Goal: Task Accomplishment & Management: Use online tool/utility

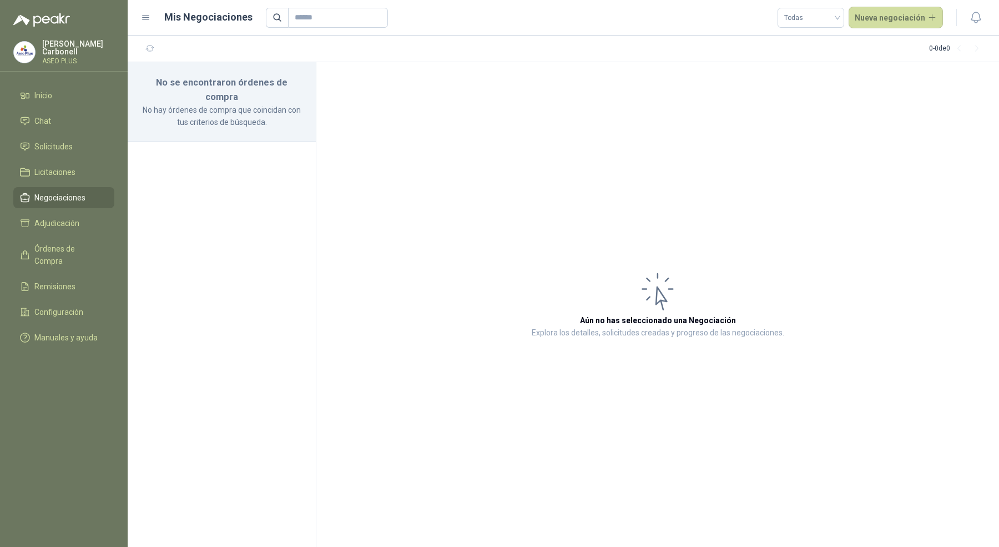
click at [78, 52] on div "[PERSON_NAME] ASEO PLUS" at bounding box center [78, 52] width 72 height 24
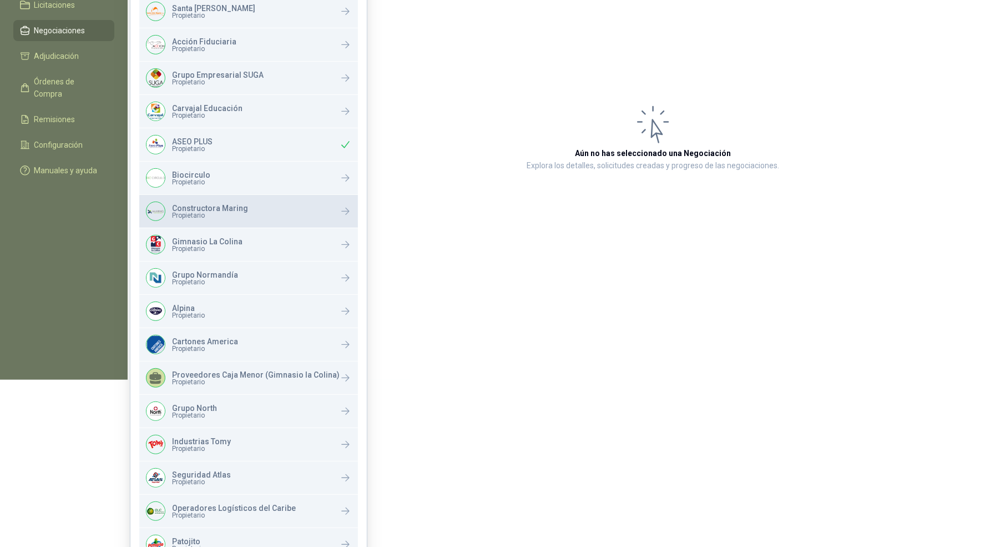
scroll to position [173, 0]
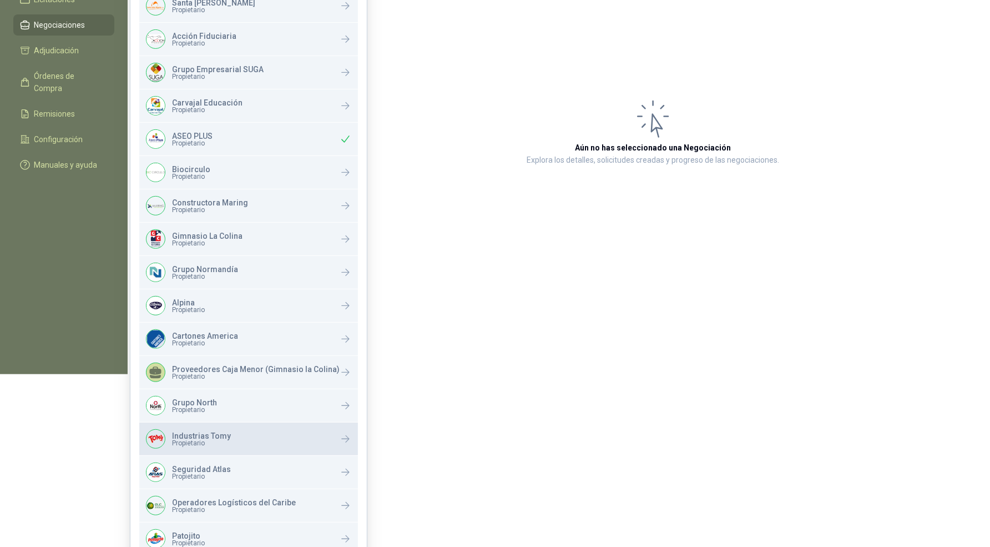
click at [214, 443] on span "Propietario" at bounding box center [201, 442] width 59 height 7
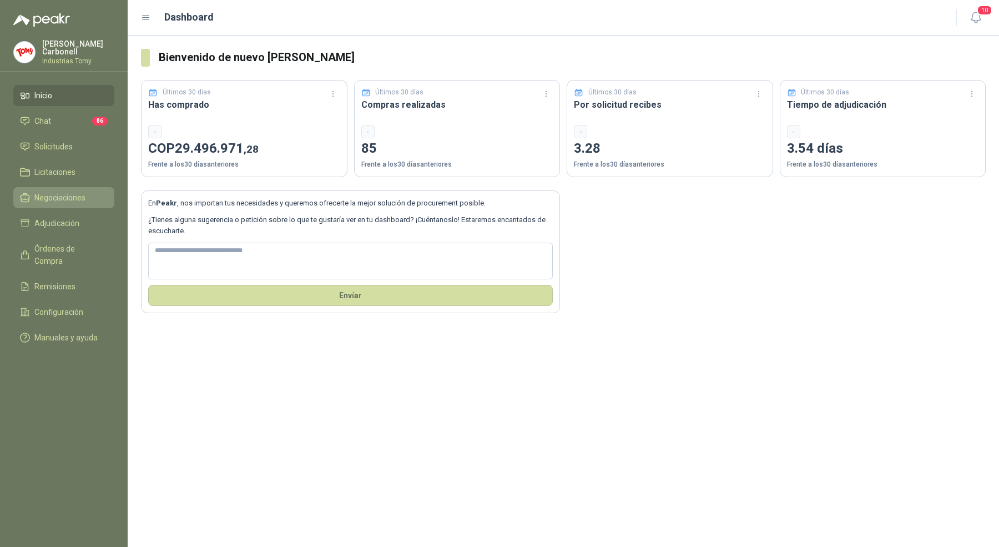
click at [79, 187] on link "Negociaciones" at bounding box center [63, 197] width 101 height 21
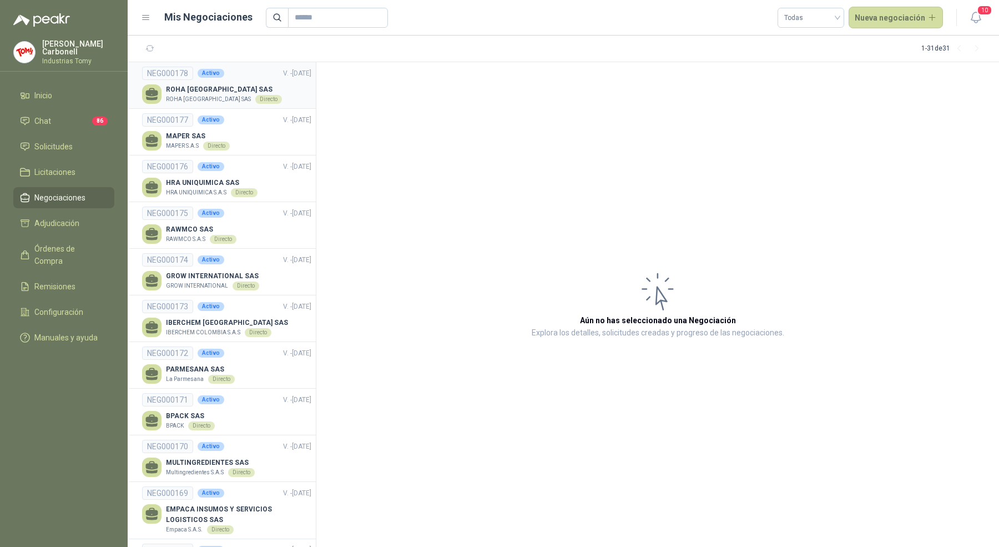
click at [265, 106] on li "NEG000178 Activo V. - 31/12/2025 ROHA COLOMBIA SAS ROHA COLOMBIA SAS Directo" at bounding box center [222, 85] width 188 height 47
click at [261, 88] on div "ROHA COLOMBIA SAS ROHA COLOMBIA SAS Directo" at bounding box center [226, 93] width 169 height 19
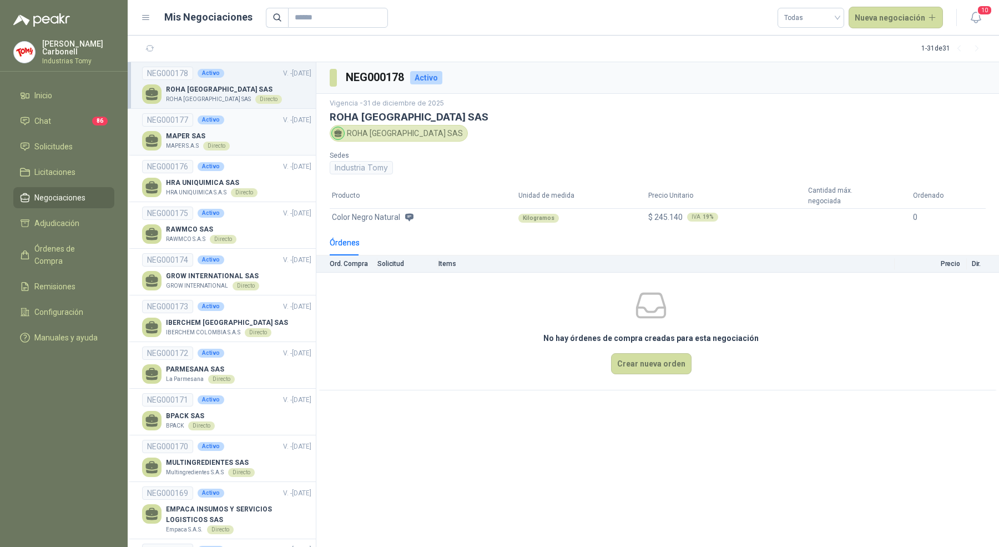
click at [283, 123] on p "V. - 31/12/2025" at bounding box center [297, 120] width 28 height 11
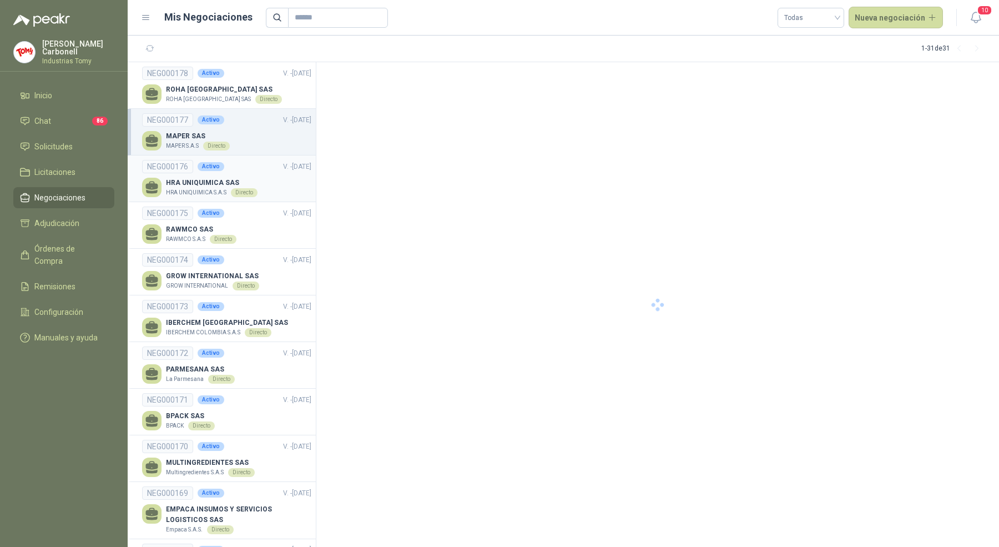
click at [264, 173] on link "NEG000176 Activo V. - 31/12/2025 HRA UNIQUIMICA SAS HRA UNIQUIMICA S.A.S Directo" at bounding box center [226, 178] width 169 height 37
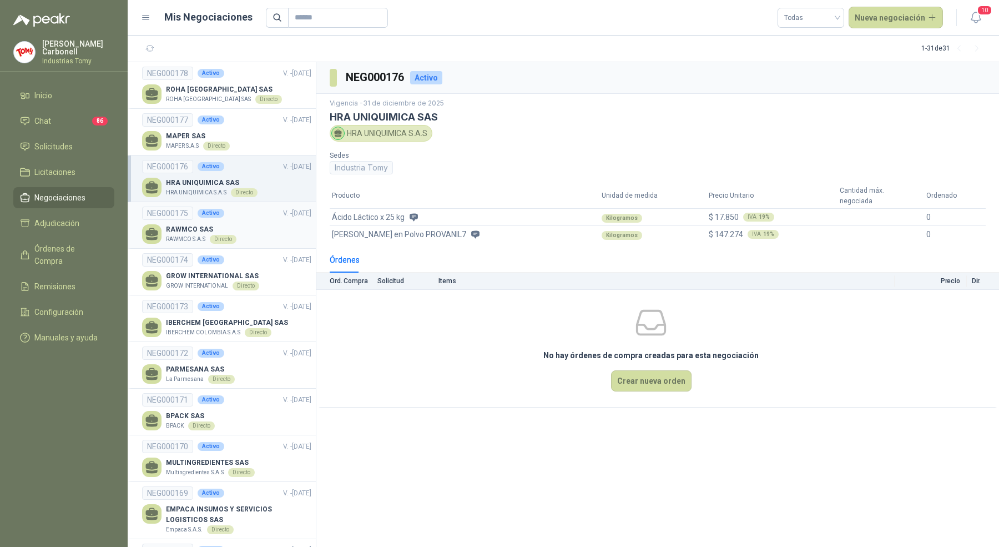
click at [262, 218] on div "NEG000175 Activo V. - 31/12/2025" at bounding box center [226, 212] width 169 height 13
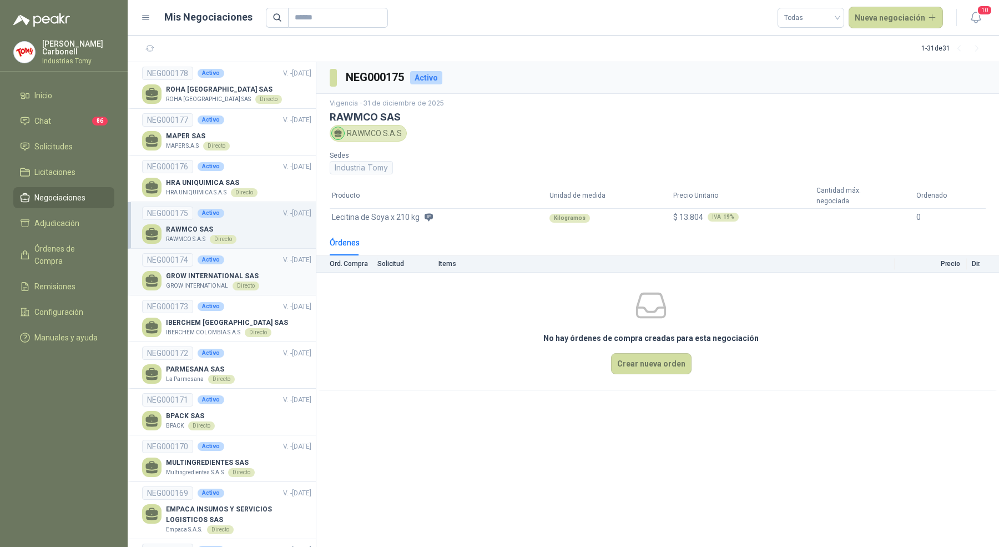
click at [270, 277] on div "GROW INTERNATIONAL SAS GROW INTERNATIONAL Directo" at bounding box center [226, 280] width 169 height 19
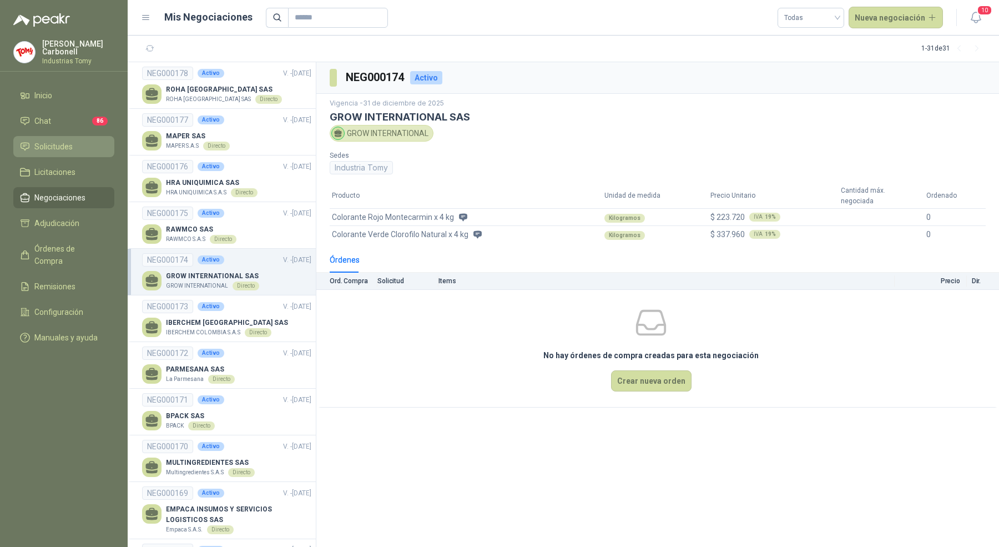
click at [99, 152] on link "Solicitudes" at bounding box center [63, 146] width 101 height 21
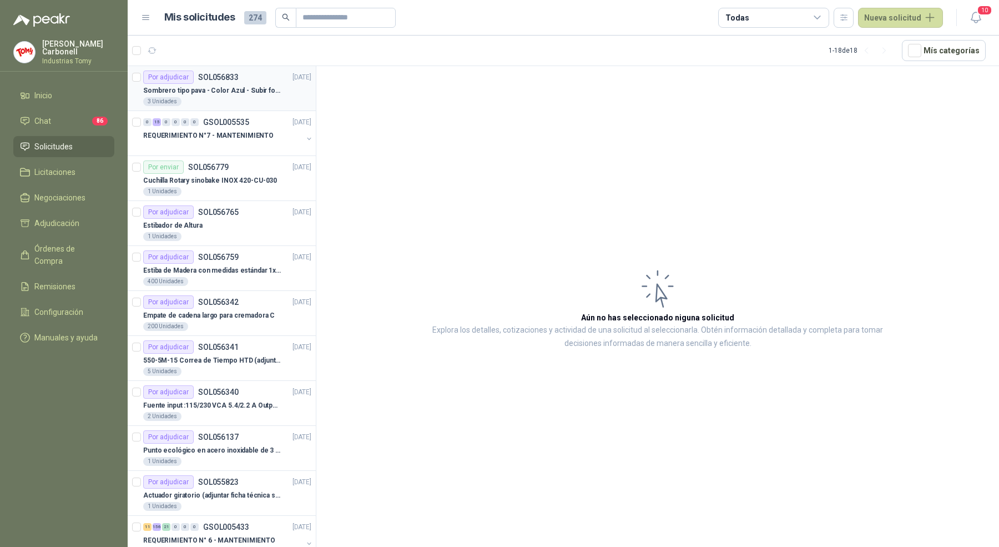
click at [237, 97] on div "3 Unidades" at bounding box center [227, 101] width 168 height 9
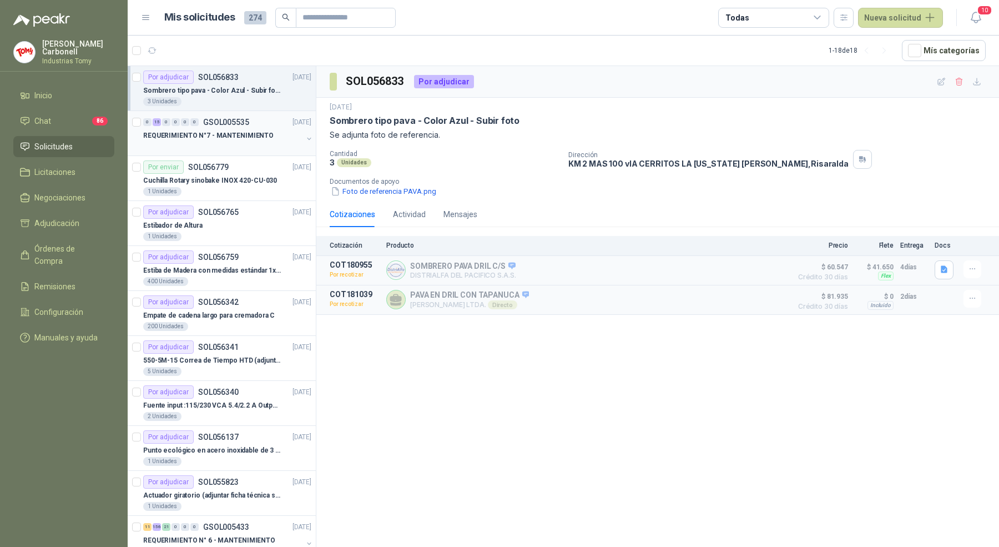
click at [244, 133] on p "REQUERIMIENTO N°7 - MANTENIMIENTO" at bounding box center [208, 135] width 130 height 11
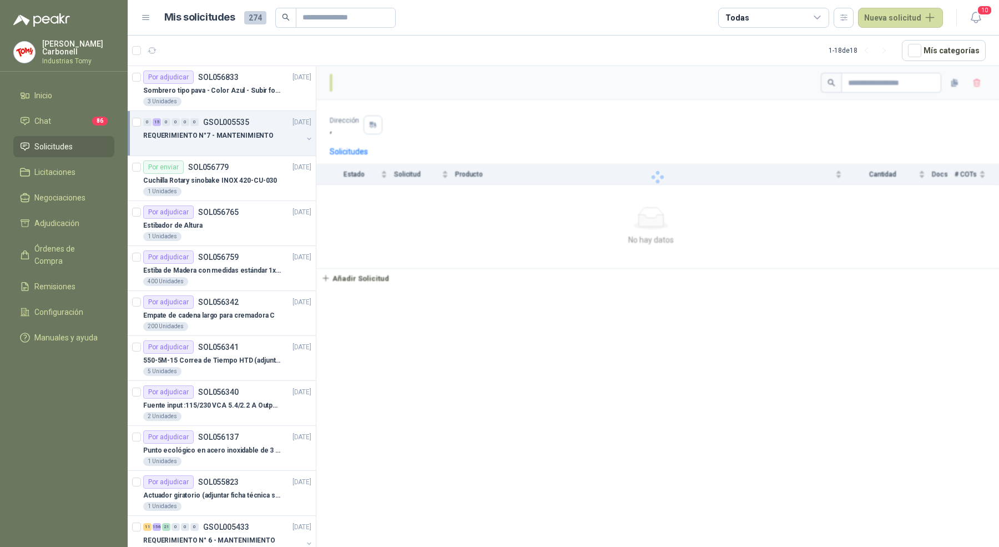
click at [244, 133] on p "REQUERIMIENTO N°7 - MANTENIMIENTO" at bounding box center [208, 135] width 130 height 11
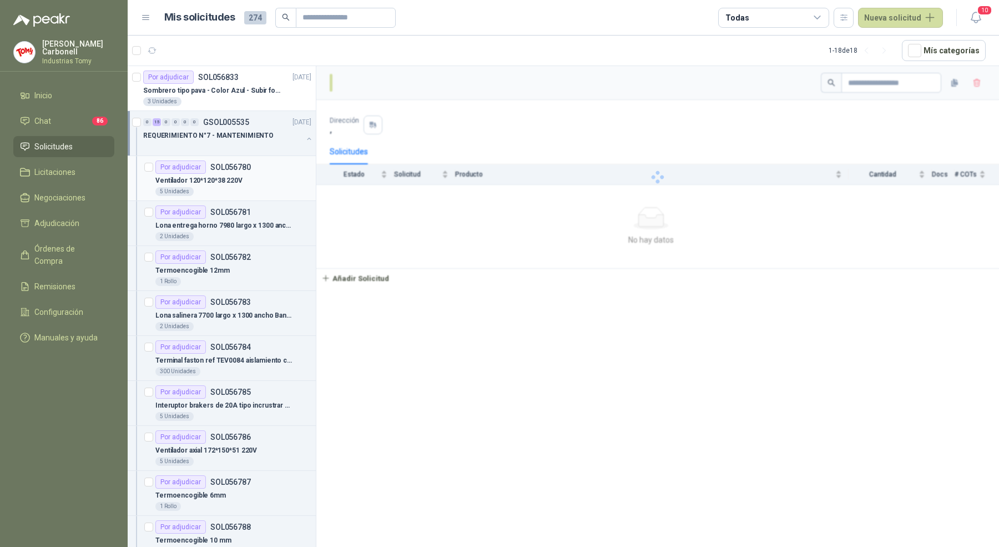
click at [239, 163] on p "SOL056780" at bounding box center [230, 167] width 41 height 8
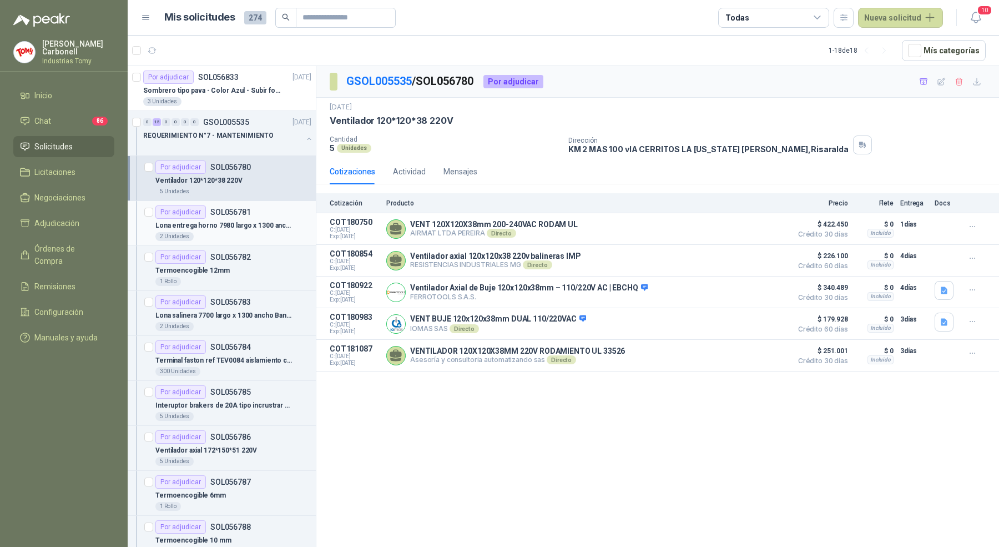
click at [246, 220] on p "Lona entrega horno 7980 largo x 1300 ancho Banda tipo wafer" at bounding box center [224, 225] width 138 height 11
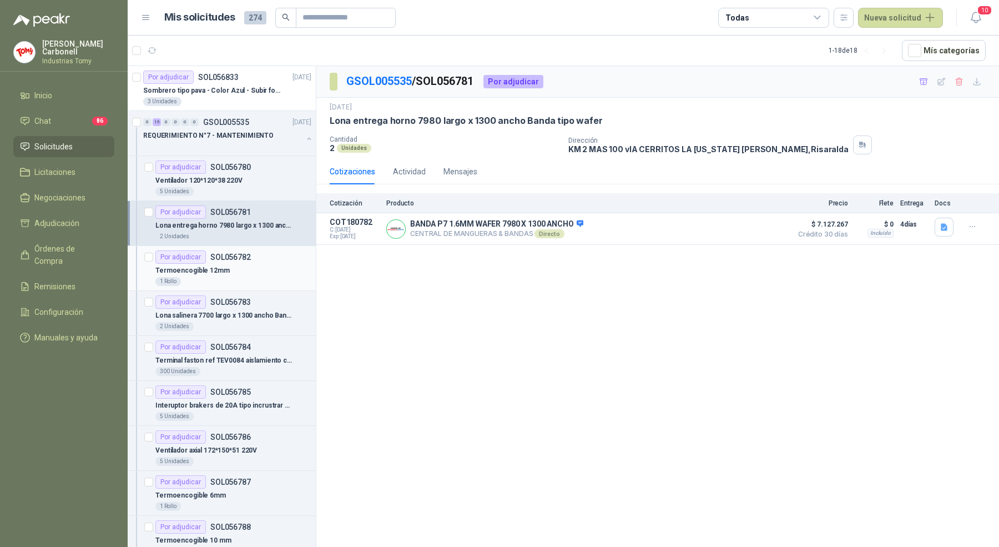
click at [249, 260] on div "Por adjudicar SOL056782" at bounding box center [233, 256] width 156 height 13
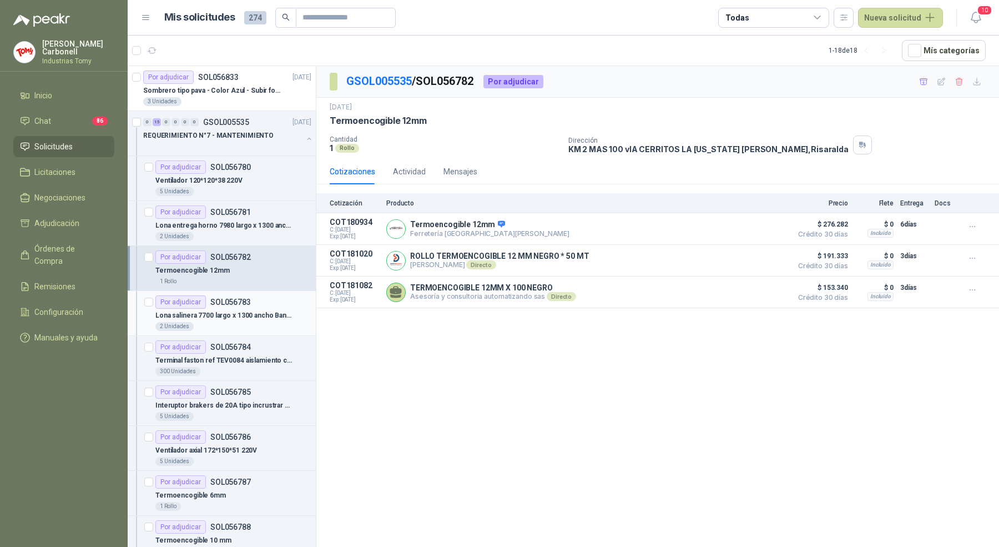
click at [251, 302] on div "Por adjudicar SOL056783" at bounding box center [233, 301] width 156 height 13
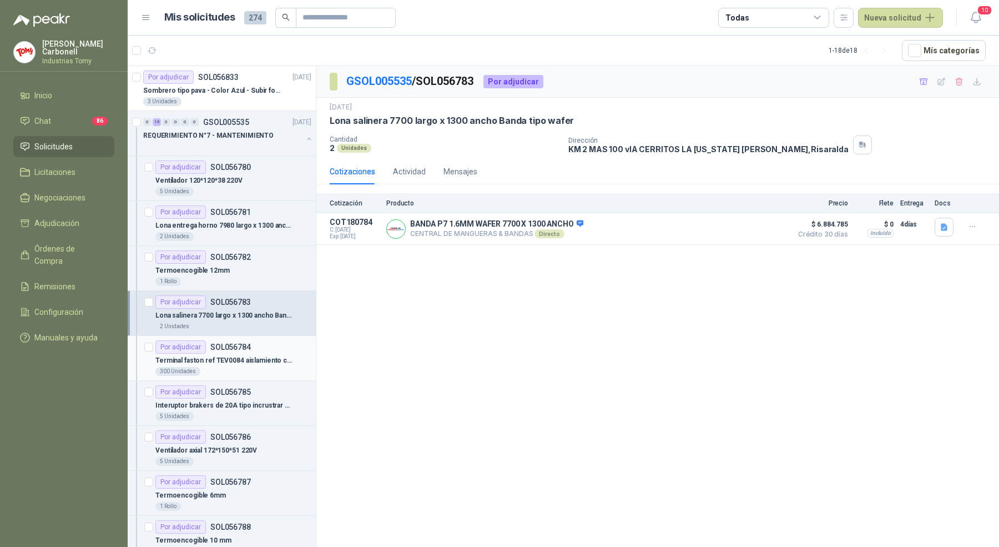
click at [251, 361] on p "Terminal faston ref TEV0084 aislamiento completo" at bounding box center [224, 360] width 138 height 11
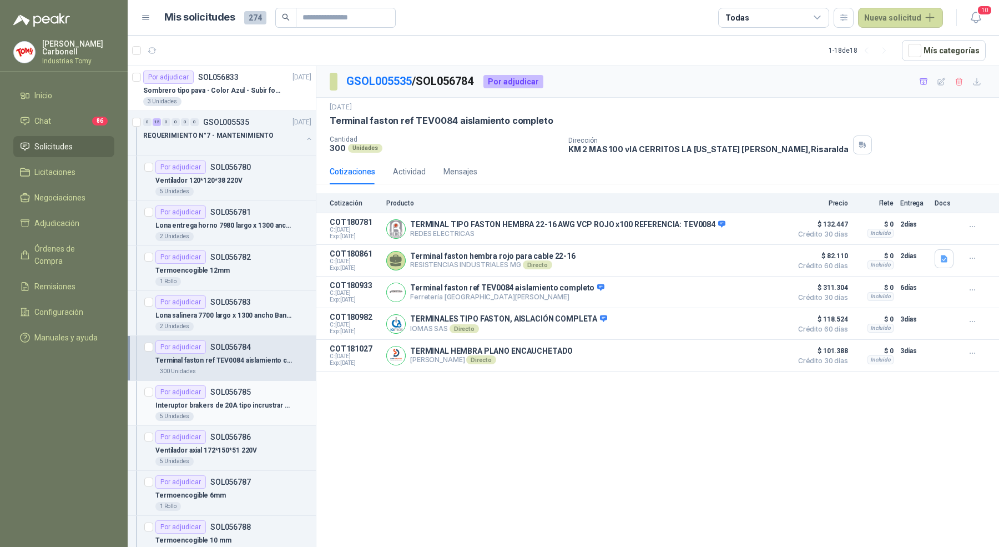
click at [259, 400] on p "Interuptor brakers de 20A tipo incrustrar monofásico" at bounding box center [224, 405] width 138 height 11
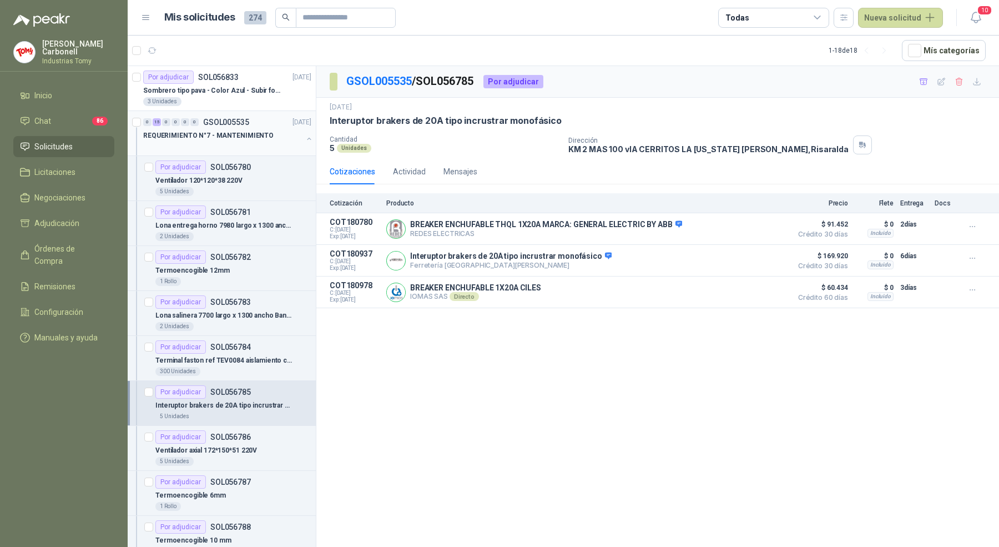
click at [264, 120] on div "0 15 0 0 0 0 GSOL005535 19/09/25" at bounding box center [228, 121] width 170 height 13
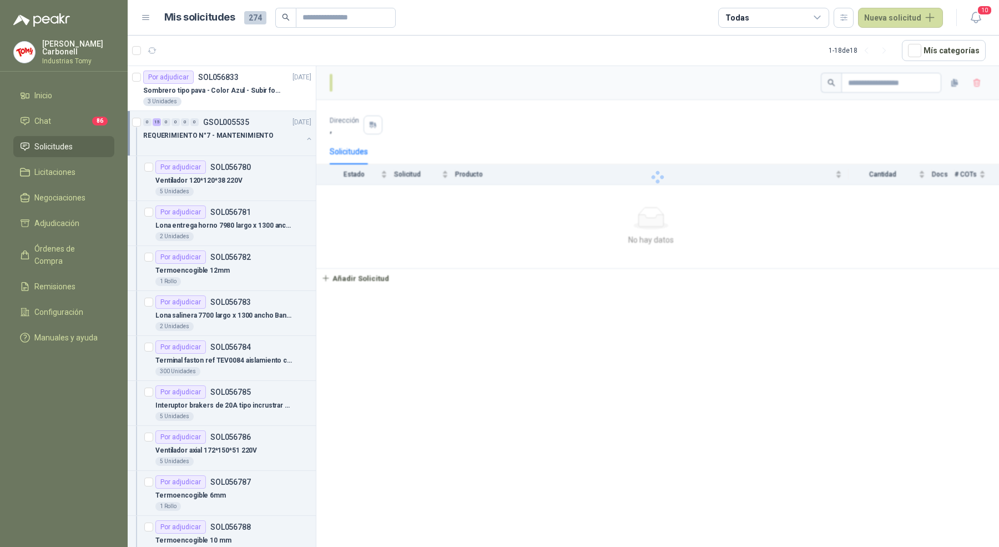
click at [294, 132] on div "REQUERIMIENTO N°7 - MANTENIMIENTO" at bounding box center [228, 140] width 170 height 22
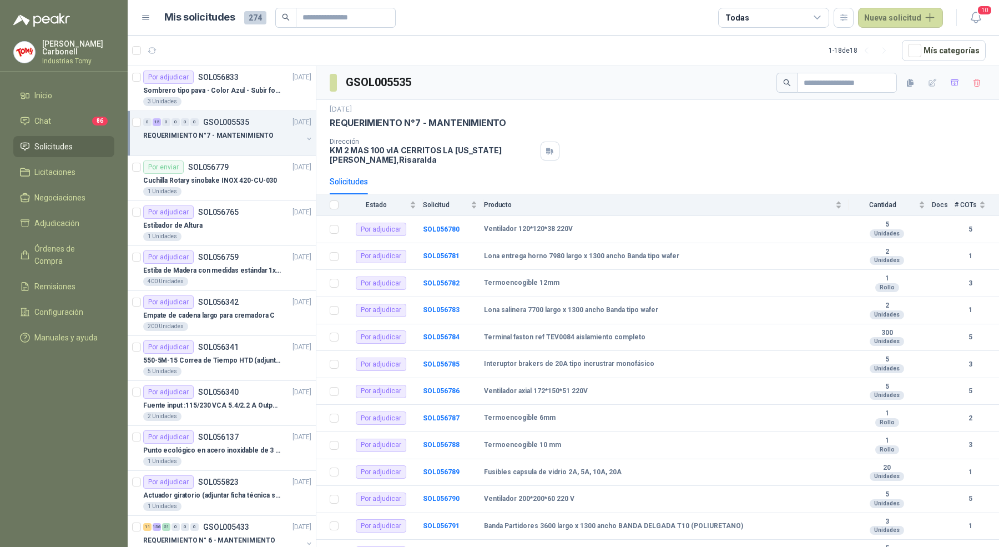
scroll to position [3, 0]
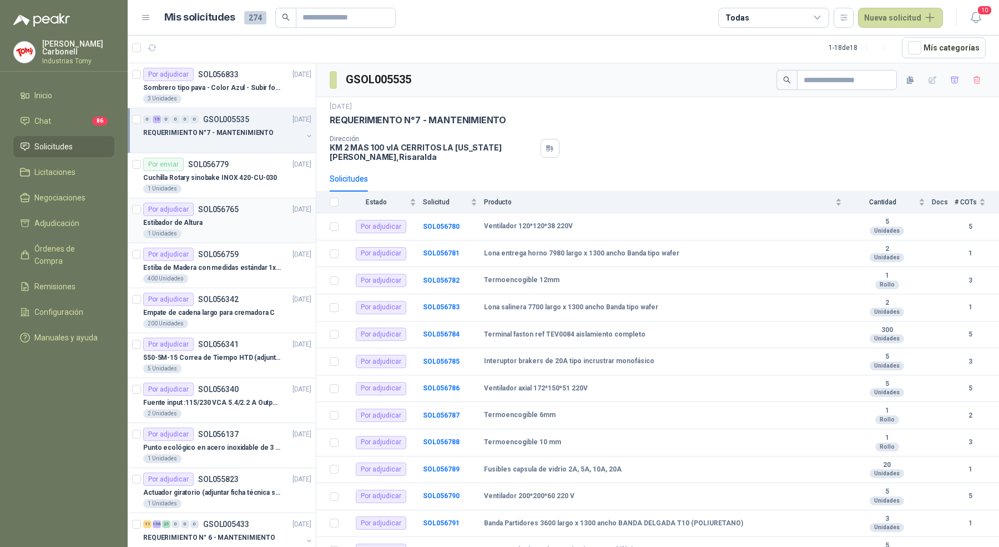
click at [258, 216] on div "Estibador de Altura" at bounding box center [227, 222] width 168 height 13
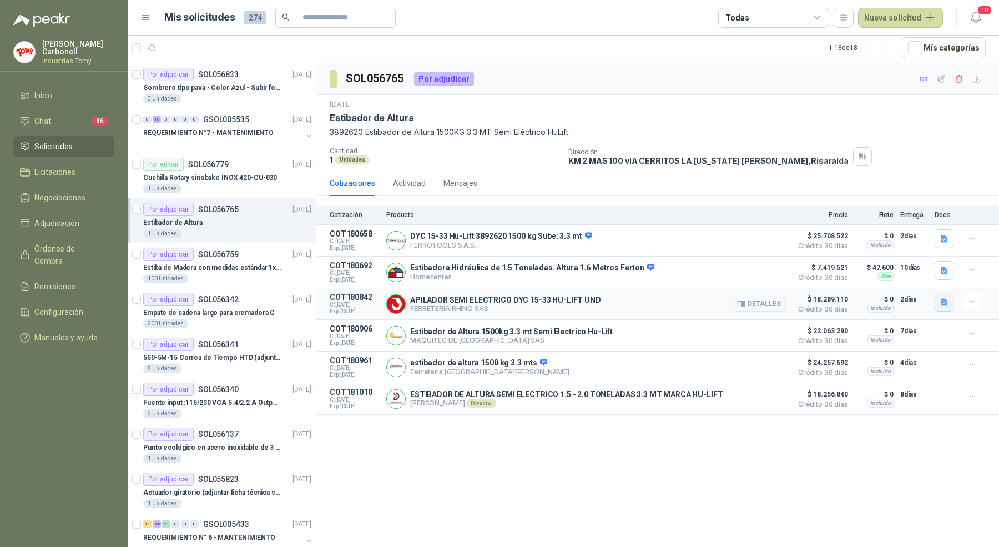
click at [944, 298] on icon "button" at bounding box center [944, 301] width 7 height 7
click at [911, 278] on button "Ficha Tecnica Apilador semielectrico DYC (3).pdf" at bounding box center [858, 276] width 173 height 12
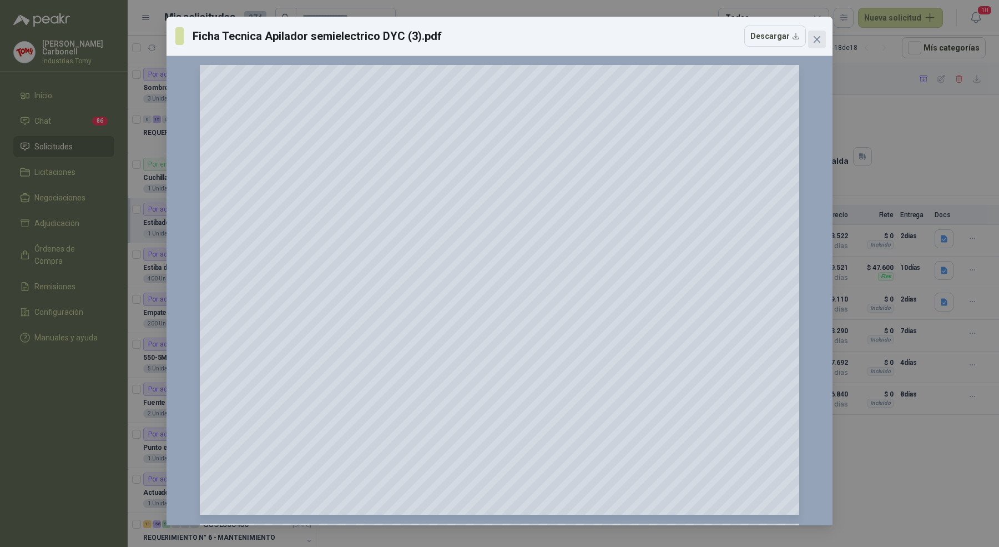
click at [818, 41] on icon "close" at bounding box center [816, 39] width 7 height 7
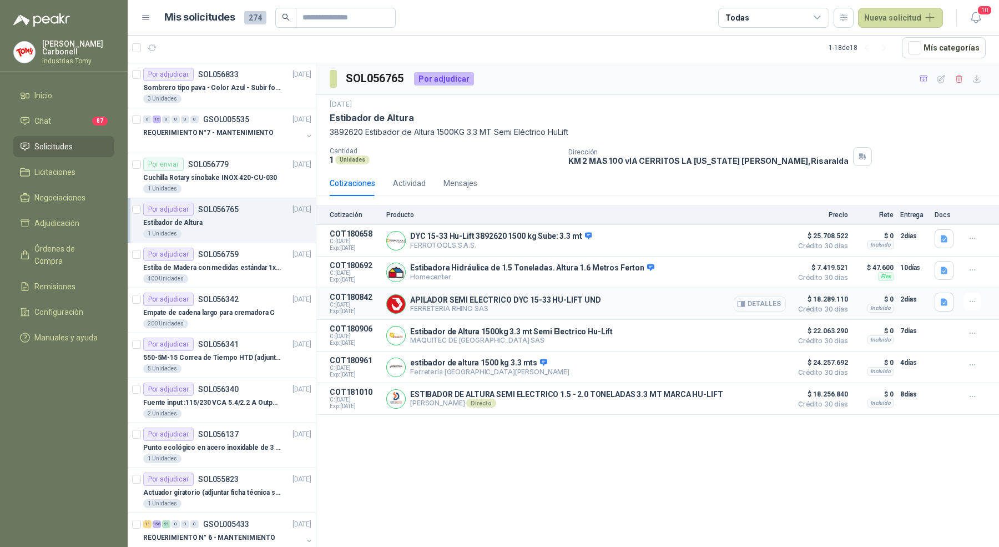
click at [755, 302] on button "Detalles" at bounding box center [760, 303] width 52 height 15
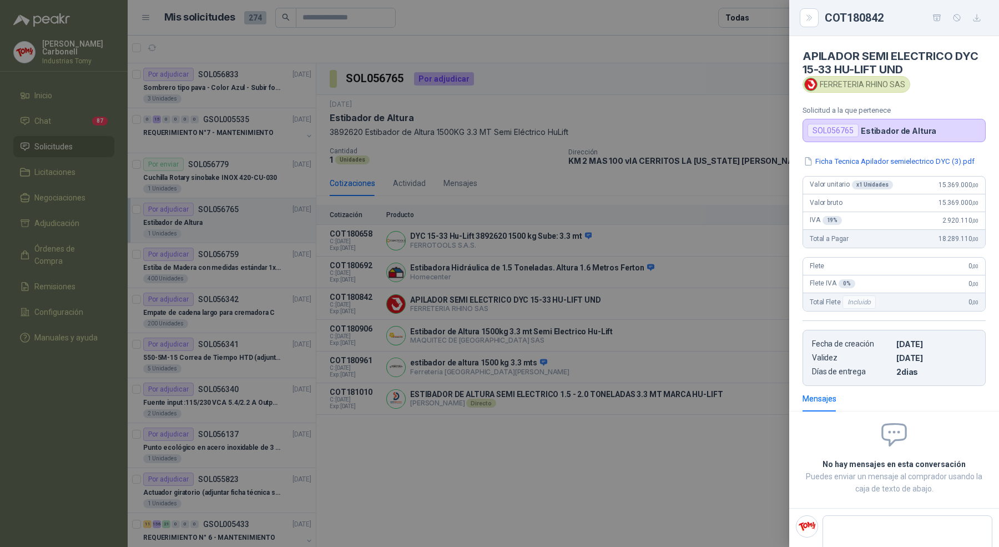
click at [676, 482] on div at bounding box center [499, 273] width 999 height 547
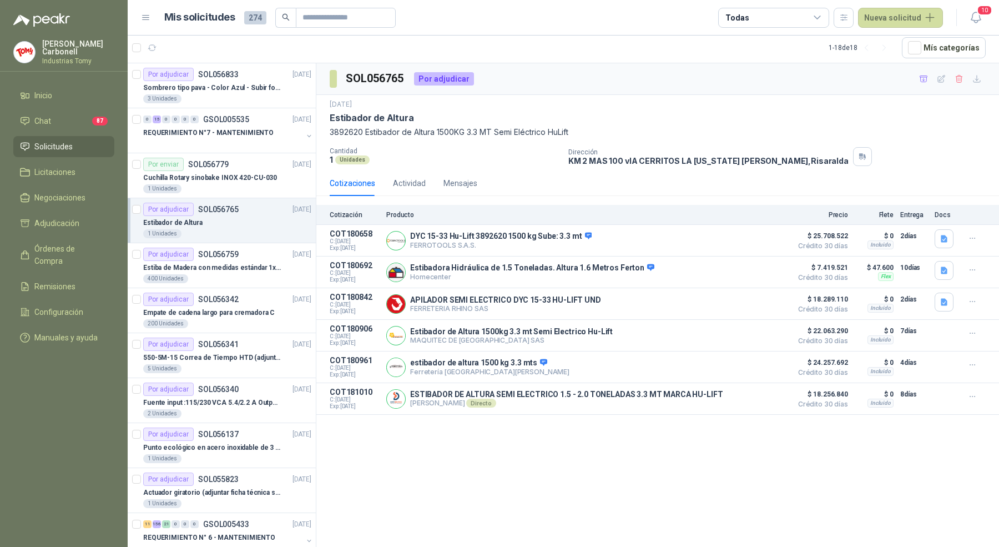
click at [366, 70] on h3 "SOL056765" at bounding box center [375, 78] width 59 height 17
copy h3 "SOL056765"
